Goal: Task Accomplishment & Management: Manage account settings

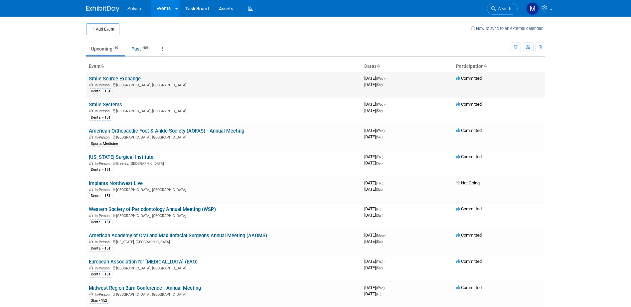
click at [122, 76] on link "Smile Source Exchange" at bounding box center [115, 79] width 52 height 6
click at [101, 104] on link "Smile Systems" at bounding box center [105, 105] width 33 height 6
click at [118, 157] on link "[US_STATE] Surgical Institute" at bounding box center [121, 157] width 65 height 6
click at [158, 211] on link "Western Society of Periodontology Annual Meeting (WSP)" at bounding box center [152, 209] width 127 height 6
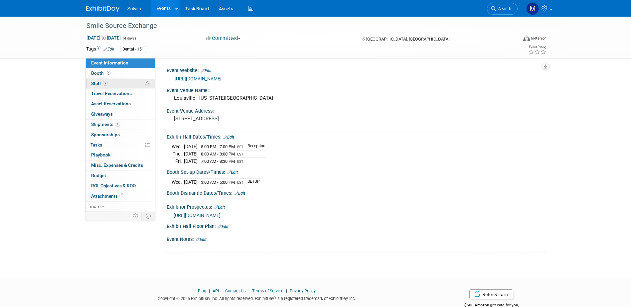
click at [98, 84] on span "Staff 2" at bounding box center [99, 83] width 17 height 5
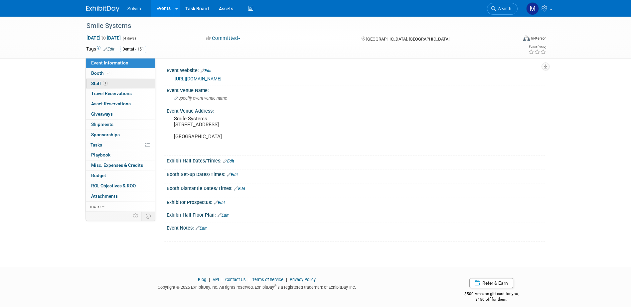
click at [95, 82] on span "Staff 1" at bounding box center [99, 83] width 17 height 5
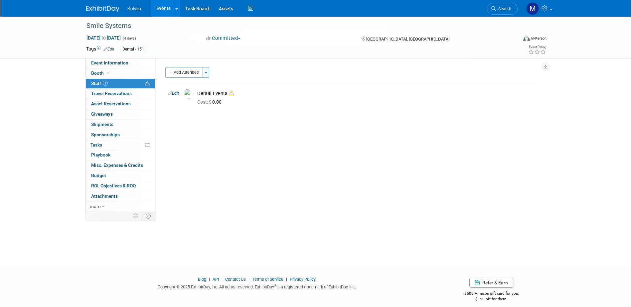
click at [207, 69] on button "Toggle Dropdown" at bounding box center [205, 72] width 7 height 11
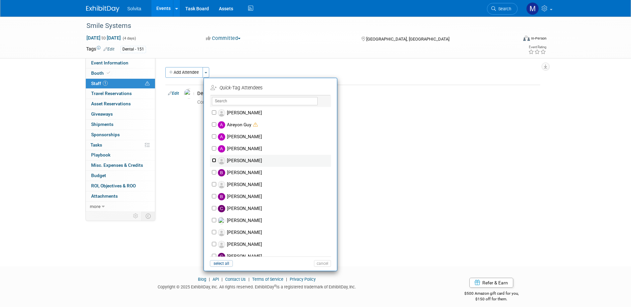
click at [212, 159] on input "Bob Bennett" at bounding box center [214, 160] width 4 height 4
checkbox input "true"
click at [317, 87] on button "Apply" at bounding box center [320, 88] width 20 height 10
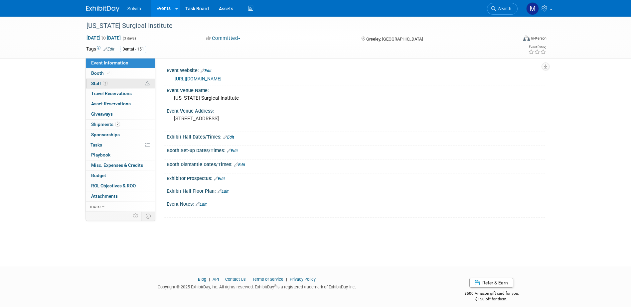
click at [93, 86] on link "3 Staff 3" at bounding box center [120, 84] width 69 height 10
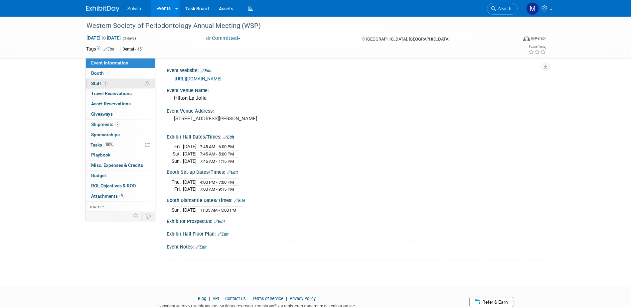
click at [95, 82] on span "Staff 3" at bounding box center [99, 83] width 17 height 5
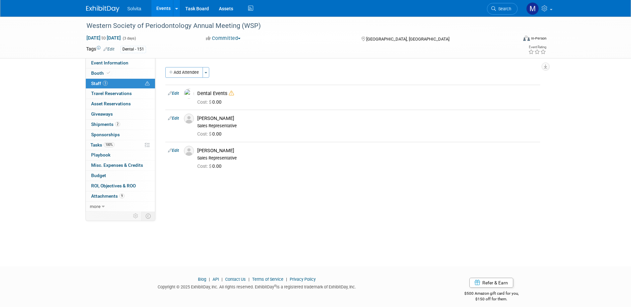
click at [159, 5] on link "Events" at bounding box center [163, 8] width 24 height 17
